Goal: Information Seeking & Learning: Find specific fact

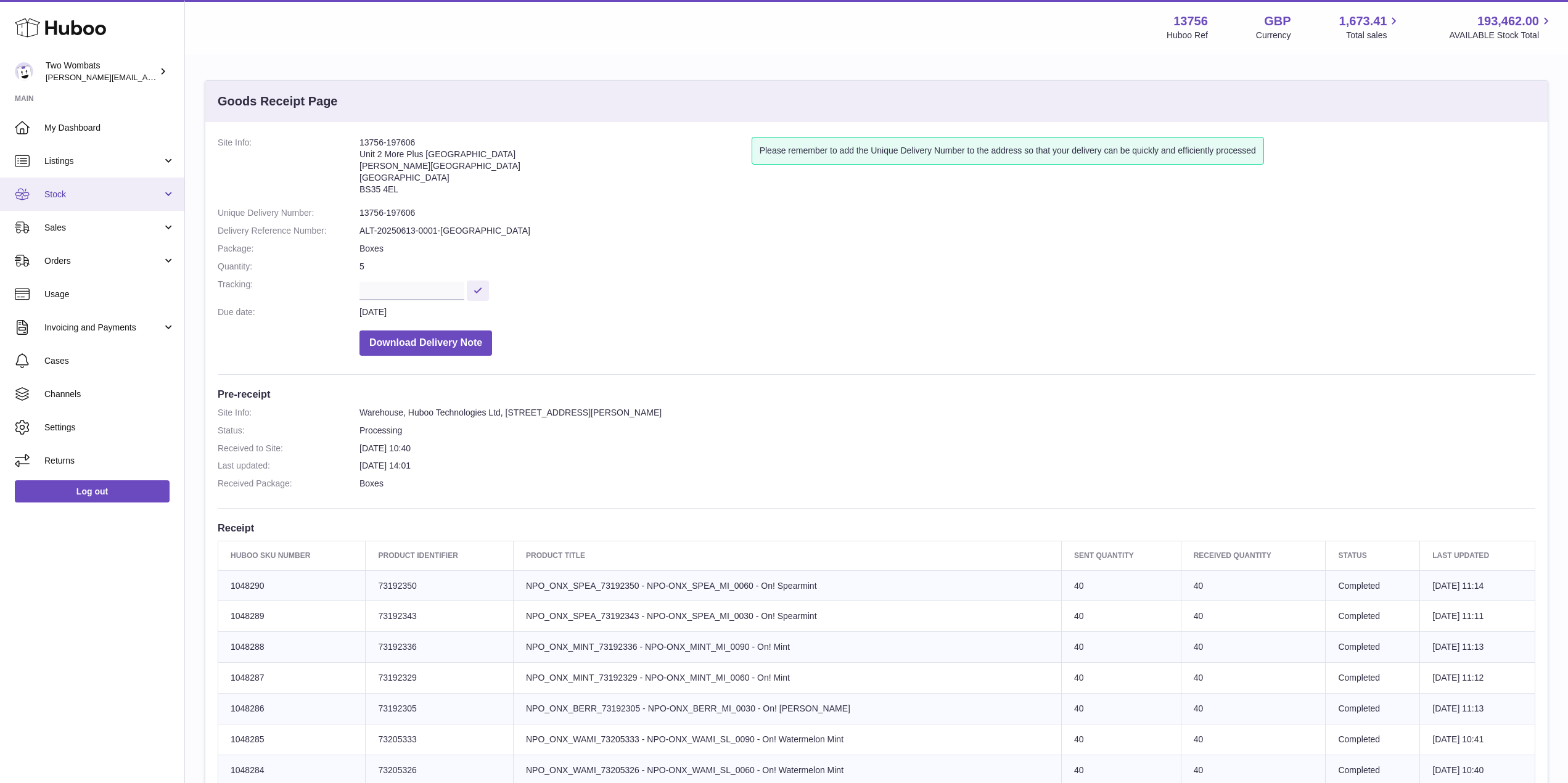
click at [169, 184] on link "Stock" at bounding box center [92, 194] width 184 height 33
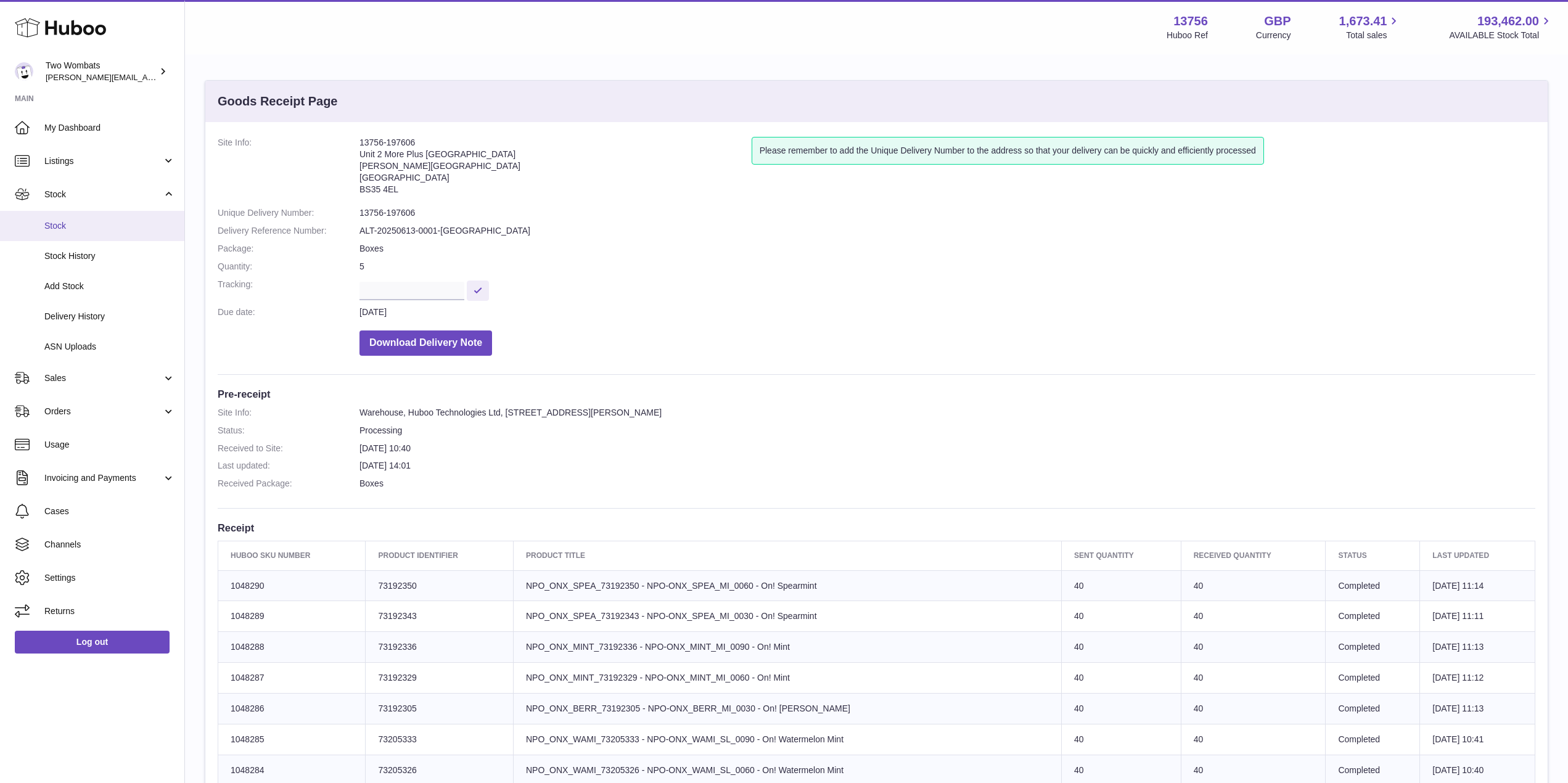
click at [98, 239] on link "Stock" at bounding box center [92, 226] width 184 height 30
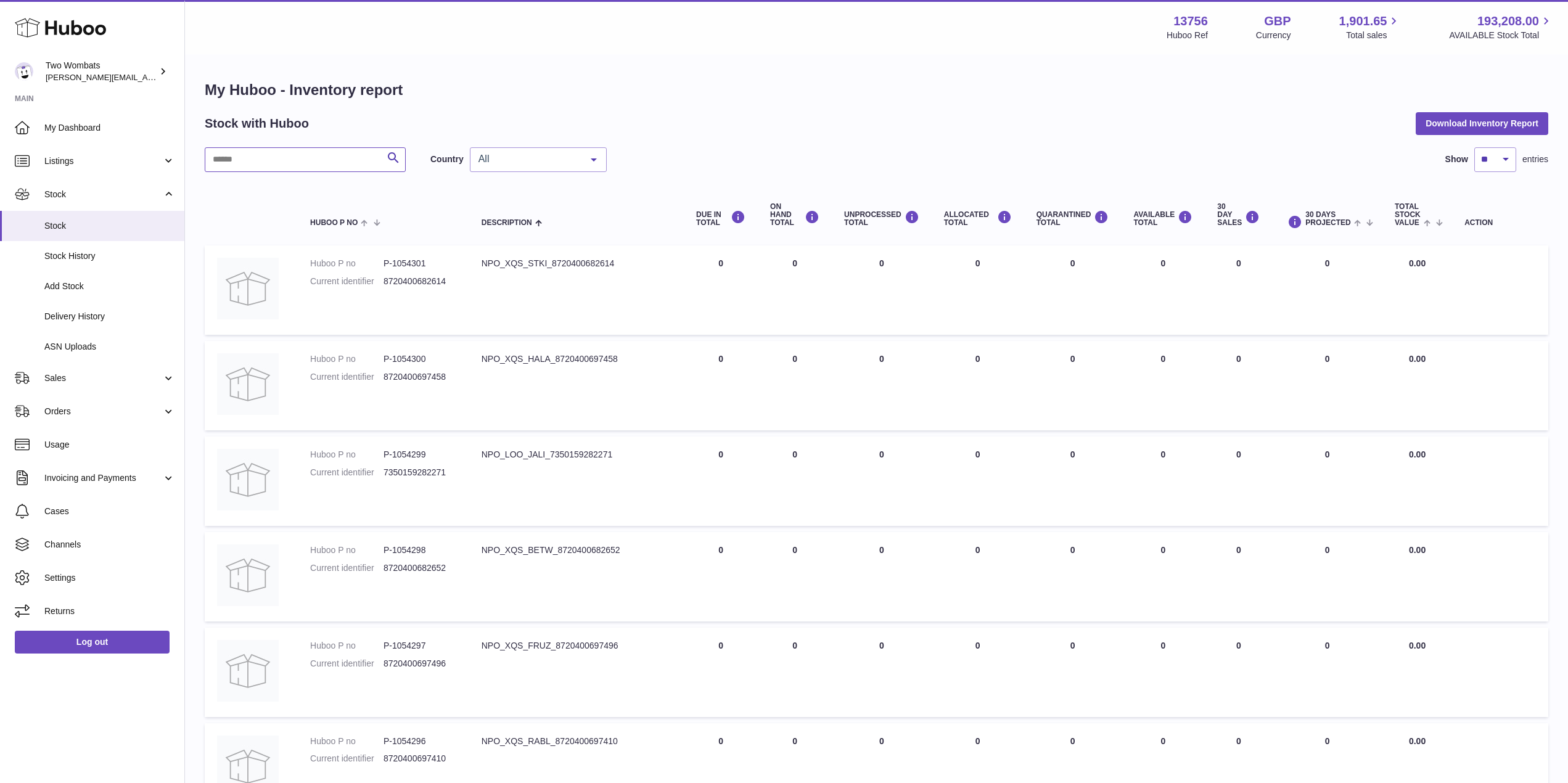
click at [327, 163] on input "text" at bounding box center [305, 159] width 201 height 25
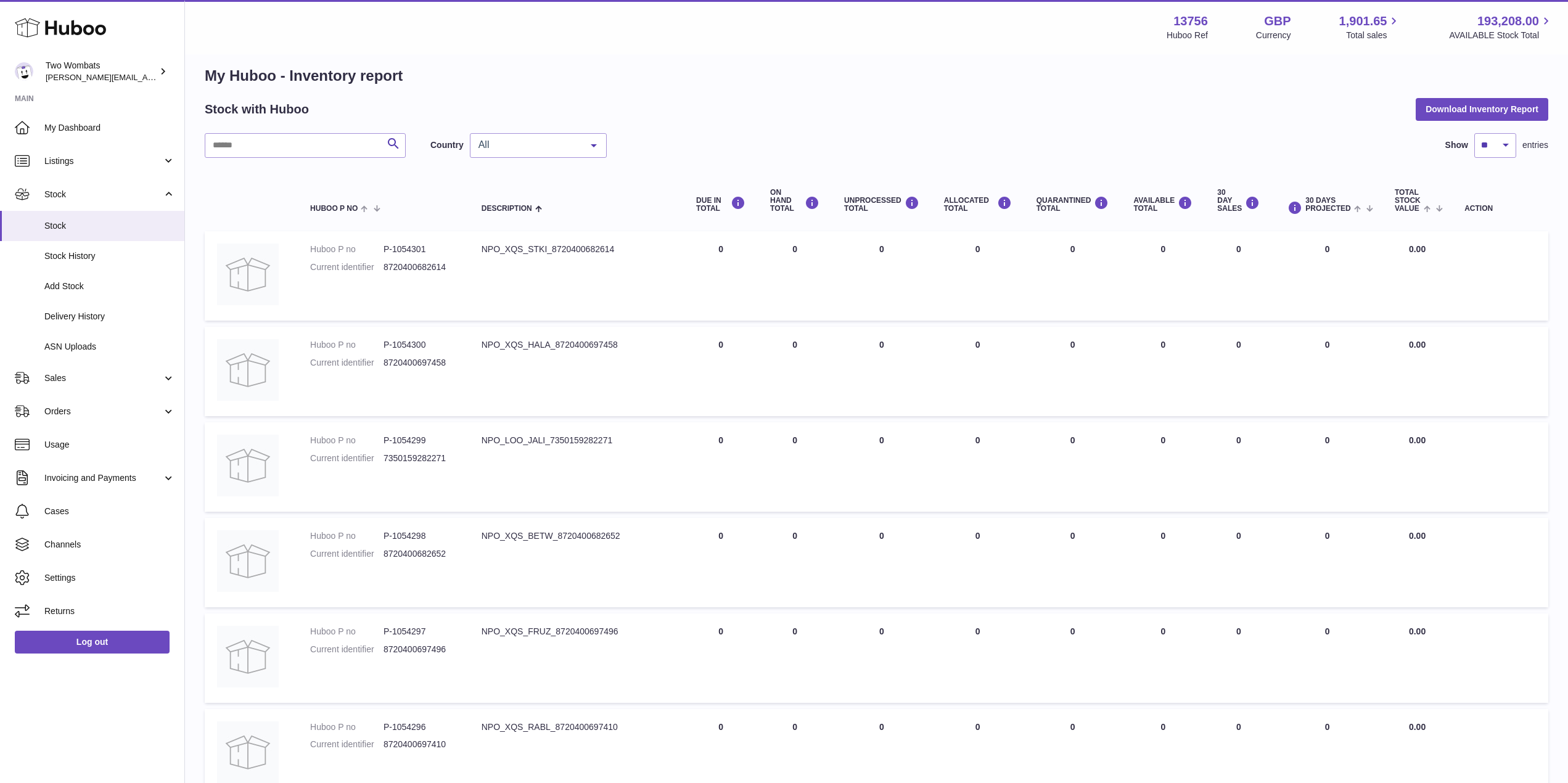
click at [611, 541] on div "NPO_XQS_BETW_8720400682652" at bounding box center [577, 536] width 190 height 12
click at [611, 541] on td "Description NPO_XQS_BETW_8720400682652" at bounding box center [576, 563] width 215 height 89
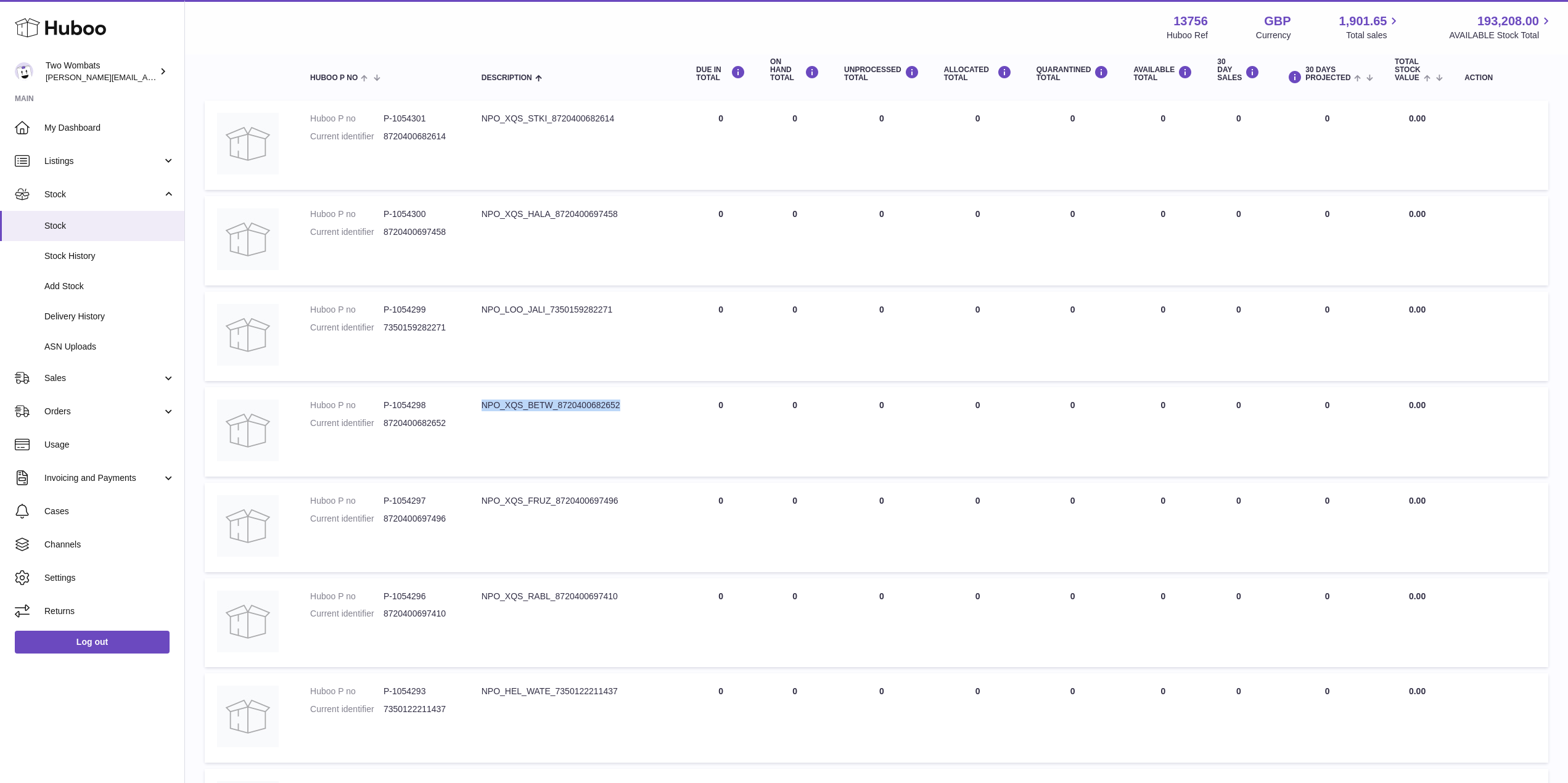
scroll to position [145, 0]
click at [616, 402] on div "NPO_XQS_BETW_8720400682652" at bounding box center [577, 406] width 190 height 12
drag, startPoint x: 627, startPoint y: 402, endPoint x: 478, endPoint y: 392, distance: 149.3
click at [478, 392] on td "Description NPO_XQS_BETW_8720400682652" at bounding box center [576, 432] width 215 height 89
copy div "NPO_XQS_BETW_8720400682652"
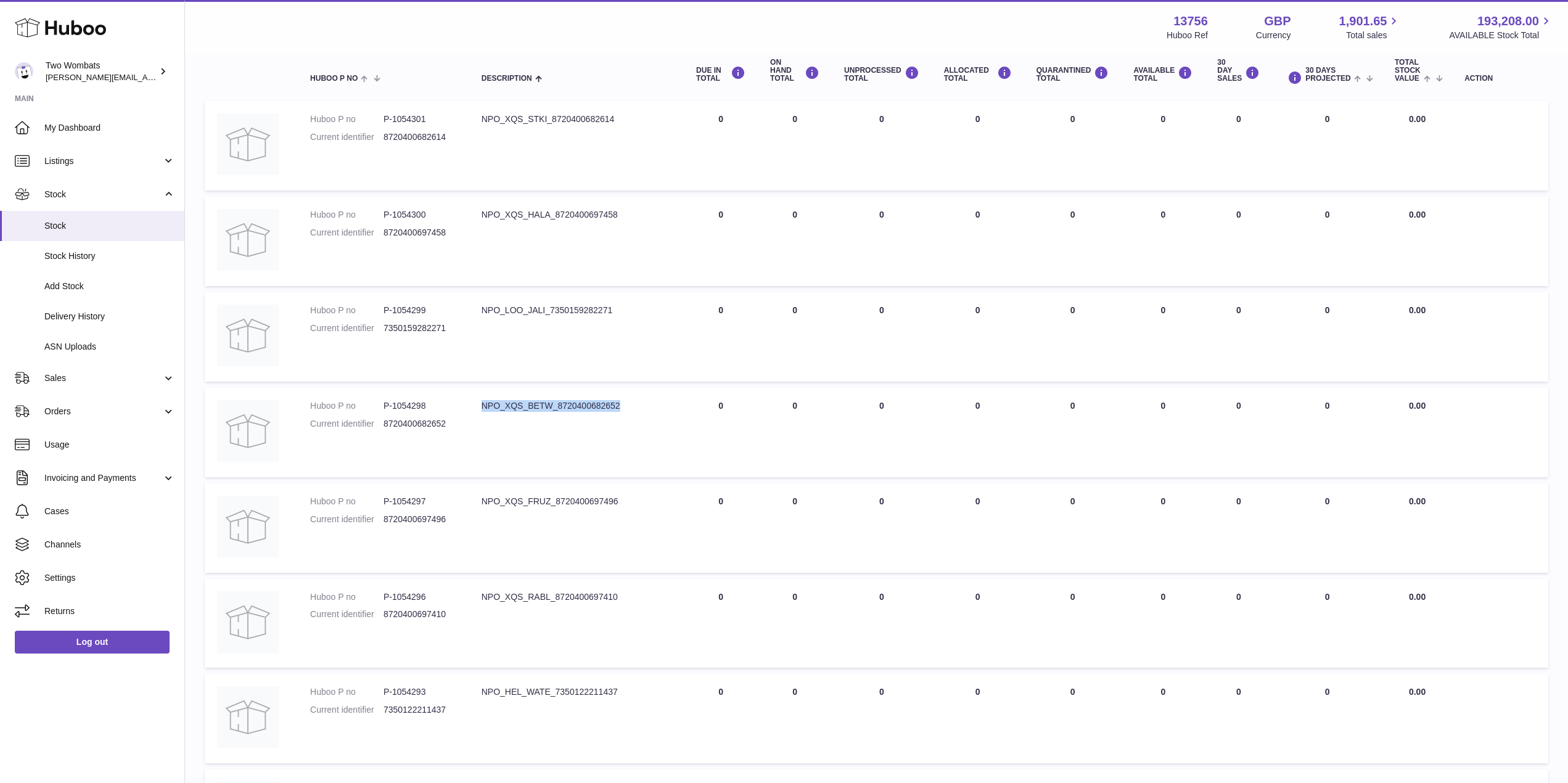
click at [586, 415] on td "Description NPO_XQS_BETW_8720400682652" at bounding box center [576, 432] width 215 height 89
drag, startPoint x: 551, startPoint y: 405, endPoint x: 475, endPoint y: 407, distance: 76.0
click at [475, 407] on td "Description NPO_XQS_BETW_8720400682652" at bounding box center [576, 432] width 215 height 89
copy div "NPO_XQS_BETW"
drag, startPoint x: 427, startPoint y: 405, endPoint x: 393, endPoint y: 406, distance: 34.0
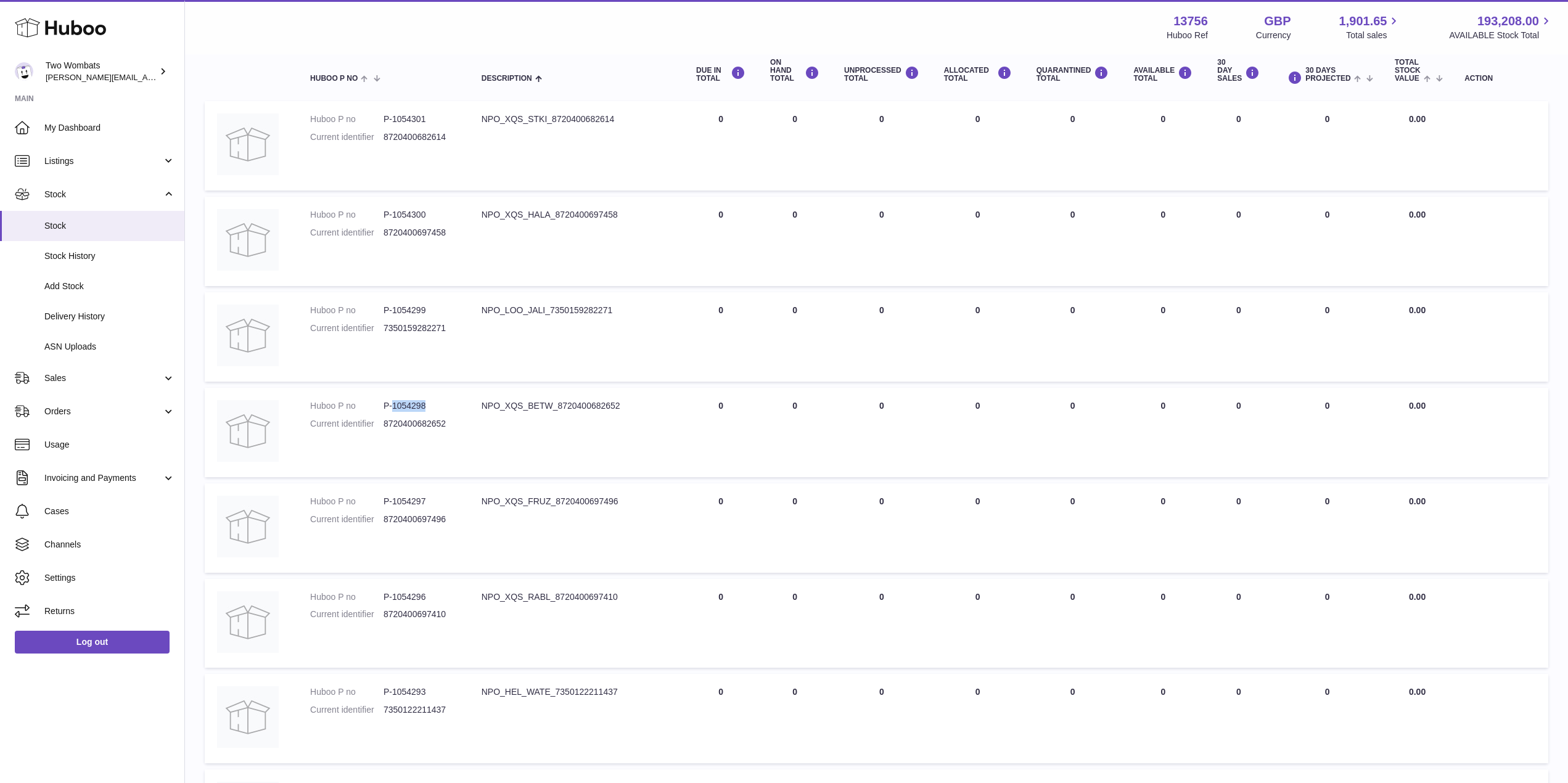
click at [393, 406] on dd "P-1054298" at bounding box center [420, 406] width 74 height 12
copy dd "1054298"
drag, startPoint x: 556, startPoint y: 503, endPoint x: 462, endPoint y: 502, distance: 94.0
click at [462, 502] on tr "Huboo P no P-1054297 Current identifier 8720400697496 Description NPO_XQS_FRUZ_…" at bounding box center [876, 528] width 1343 height 89
click at [543, 501] on div "NPO_XQS_FRUZ_8720400697496" at bounding box center [577, 502] width 190 height 12
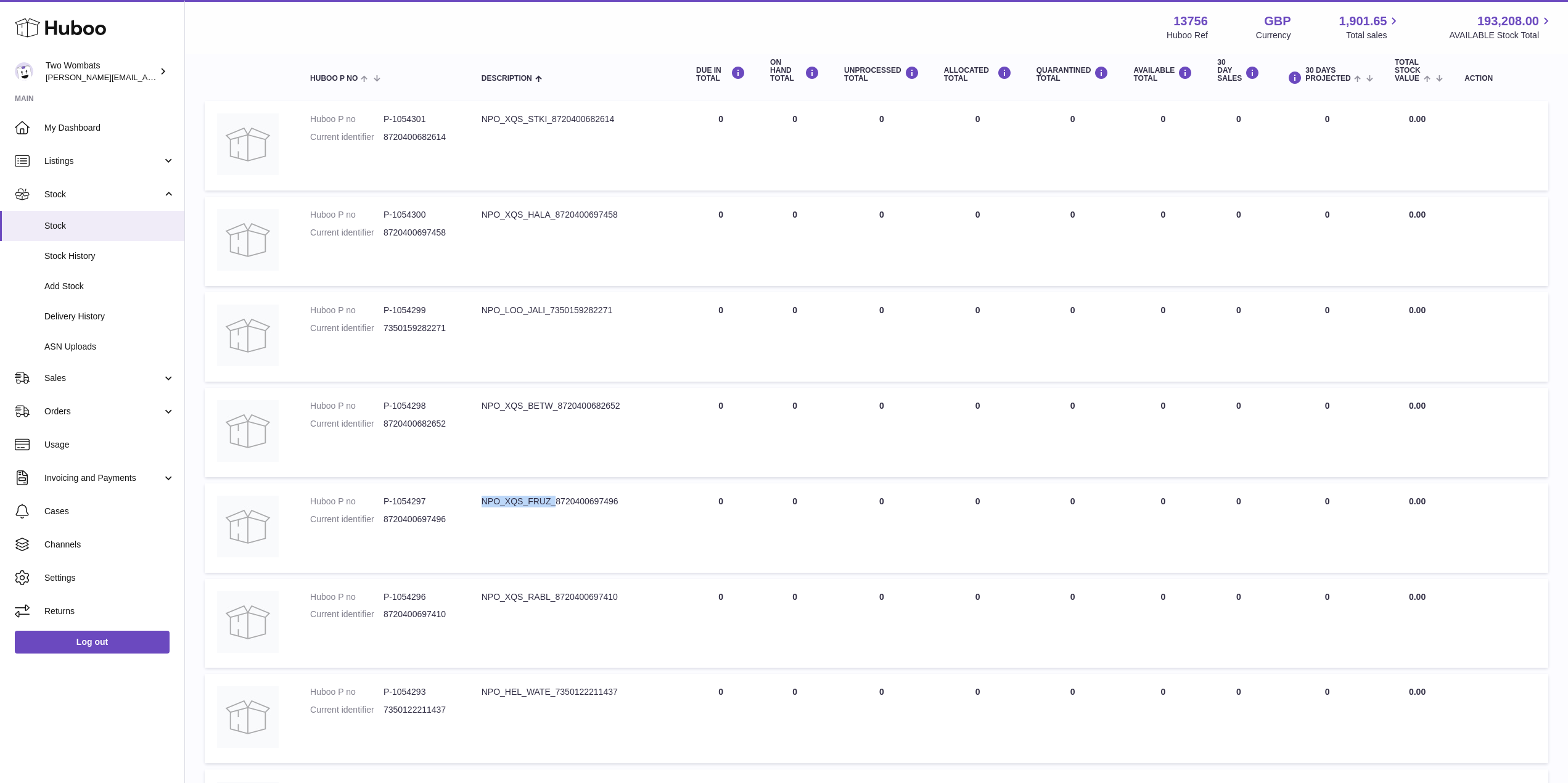
drag, startPoint x: 555, startPoint y: 504, endPoint x: 479, endPoint y: 496, distance: 76.4
click at [479, 496] on td "Description NPO_XQS_FRUZ_8720400697496" at bounding box center [576, 528] width 215 height 89
copy div "NPO_XQS_FRUZ_"
drag, startPoint x: 427, startPoint y: 498, endPoint x: 392, endPoint y: 502, distance: 35.2
click at [392, 502] on dd "P-1054297" at bounding box center [420, 502] width 74 height 12
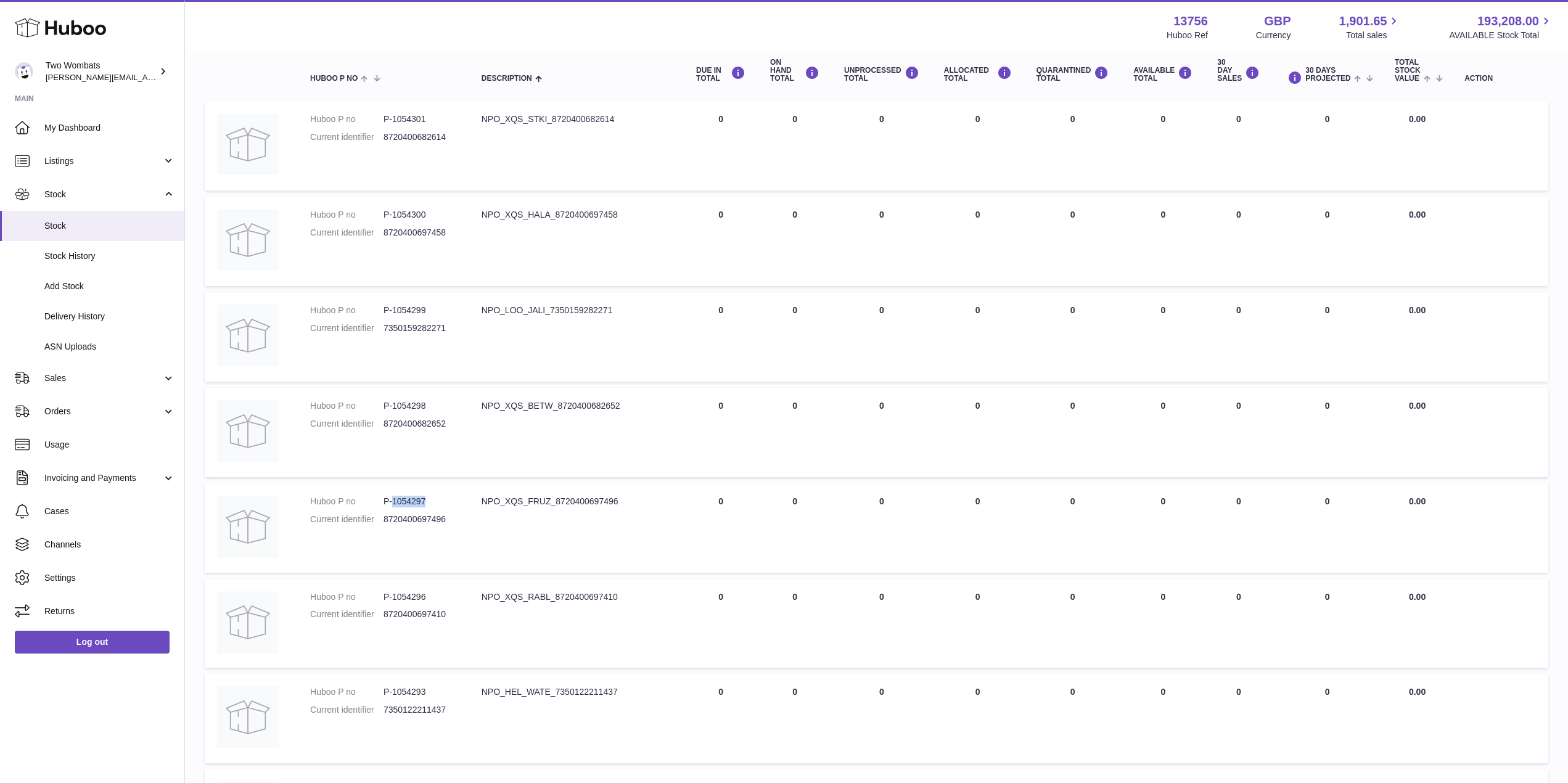
copy dd "1054297"
drag, startPoint x: 427, startPoint y: 596, endPoint x: 394, endPoint y: 596, distance: 33.0
click at [394, 596] on dd "P-1054296" at bounding box center [420, 597] width 74 height 12
copy dd "1054296"
drag, startPoint x: 555, startPoint y: 597, endPoint x: 482, endPoint y: 597, distance: 73.0
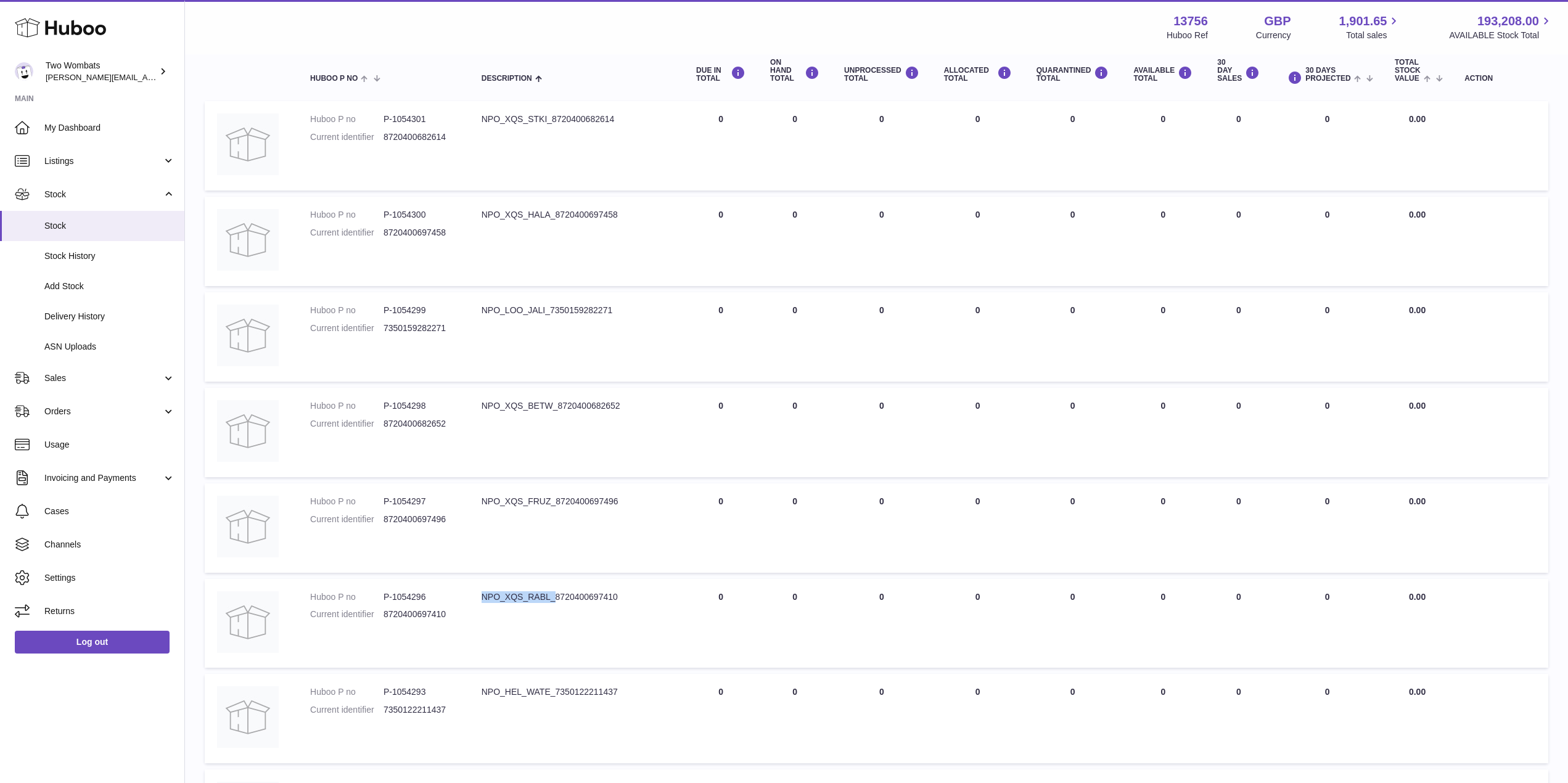
click at [482, 597] on div "NPO_XQS_RABL_8720400697410" at bounding box center [577, 597] width 190 height 12
copy div "NPO_XQS_RABL_"
click at [527, 217] on div "NPO_XQS_HALA_8720400697458" at bounding box center [577, 215] width 190 height 12
drag, startPoint x: 555, startPoint y: 216, endPoint x: 470, endPoint y: 214, distance: 85.0
click at [470, 214] on td "Description NPO_XQS_HALA_8720400697458" at bounding box center [576, 242] width 215 height 89
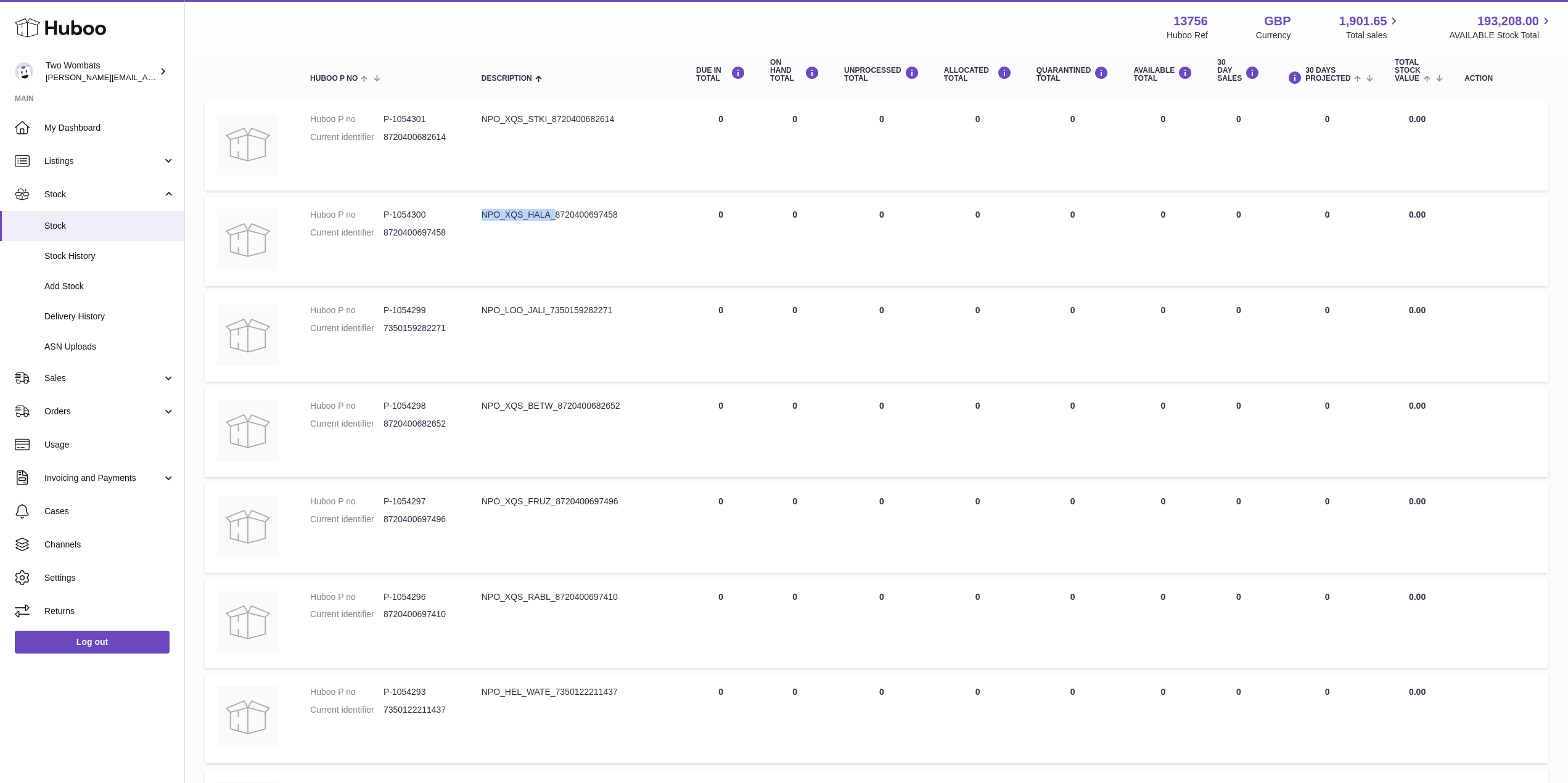
copy div "NPO_XQS_HALA_"
drag, startPoint x: 553, startPoint y: 120, endPoint x: 468, endPoint y: 120, distance: 85.0
click at [468, 120] on tr "Huboo P no P-1054301 Current identifier 8720400682614 Description NPO_XQS_STKI_…" at bounding box center [876, 146] width 1343 height 89
click at [525, 116] on div "NPO_XQS_STKI_8720400682614" at bounding box center [577, 119] width 190 height 12
drag, startPoint x: 553, startPoint y: 120, endPoint x: 480, endPoint y: 110, distance: 73.7
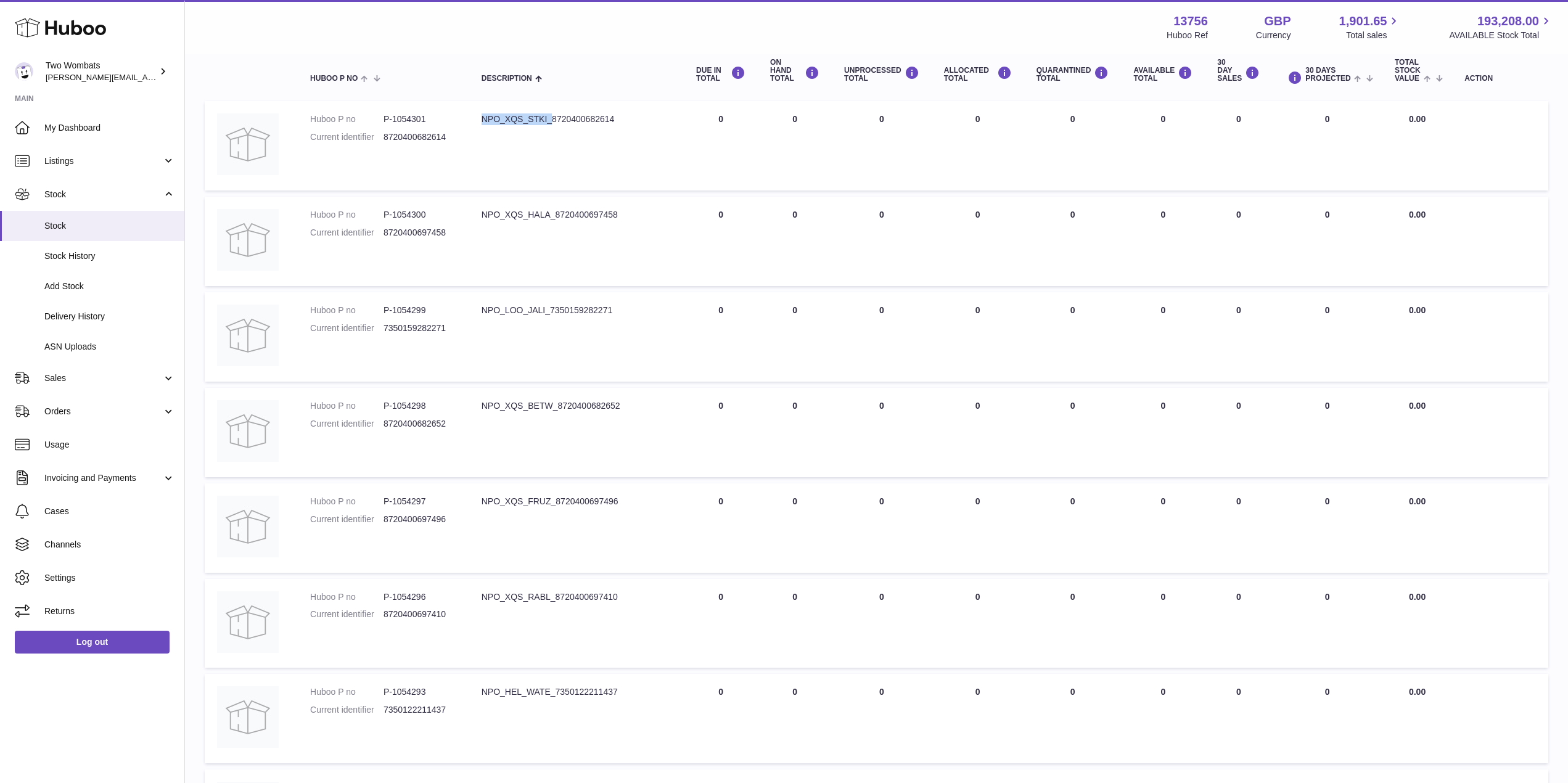
click at [480, 110] on td "Description NPO_XQS_STKI_8720400682614" at bounding box center [576, 146] width 215 height 89
copy div "NPO_XQS_STKI_"
drag, startPoint x: 426, startPoint y: 215, endPoint x: 393, endPoint y: 212, distance: 33.1
click at [393, 212] on dd "P-1054300" at bounding box center [420, 215] width 74 height 12
copy dd "1054300"
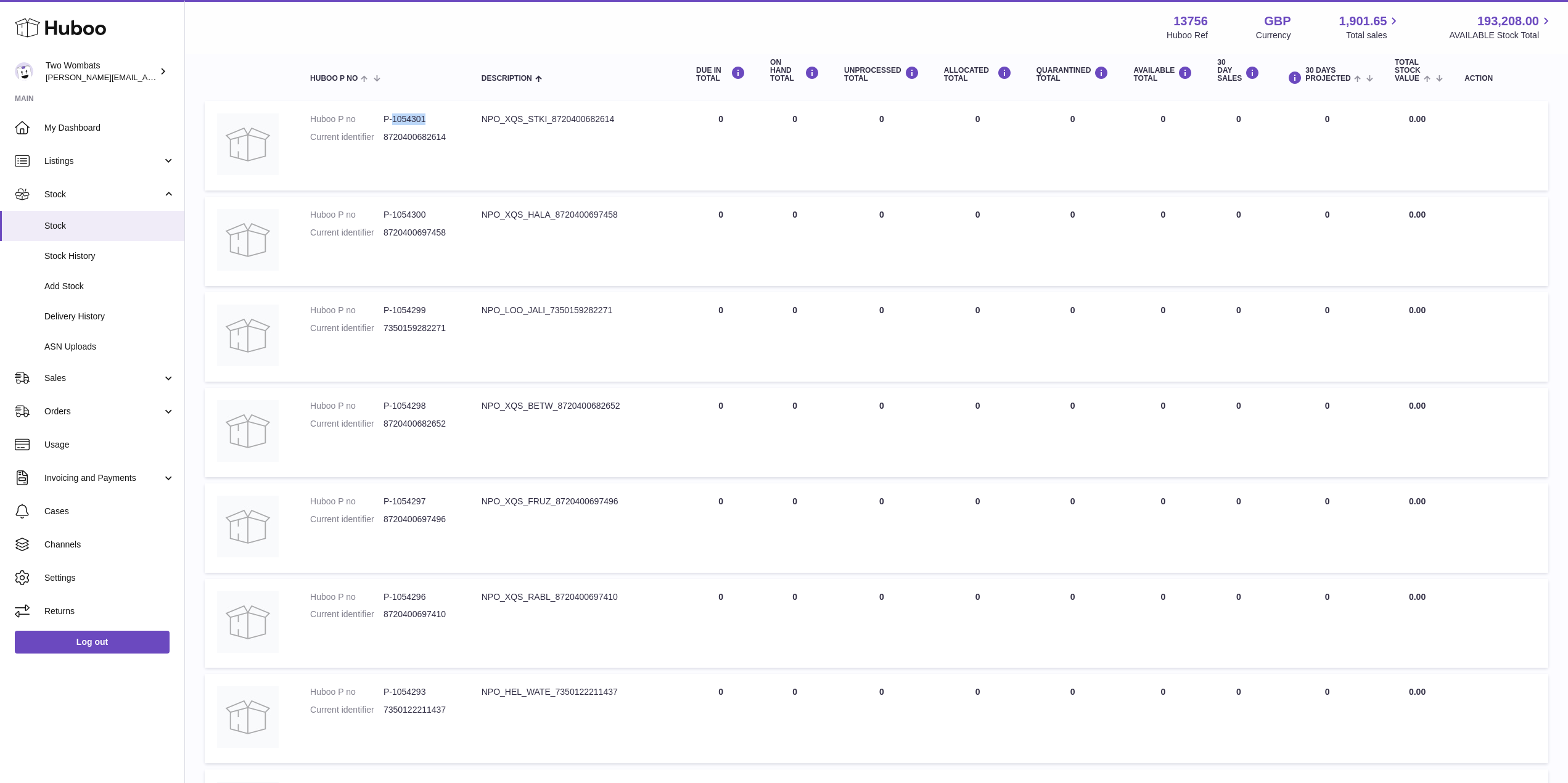
drag, startPoint x: 427, startPoint y: 117, endPoint x: 394, endPoint y: 116, distance: 33.0
click at [394, 116] on dd "P-1054301" at bounding box center [420, 119] width 74 height 12
